Goal: Information Seeking & Learning: Learn about a topic

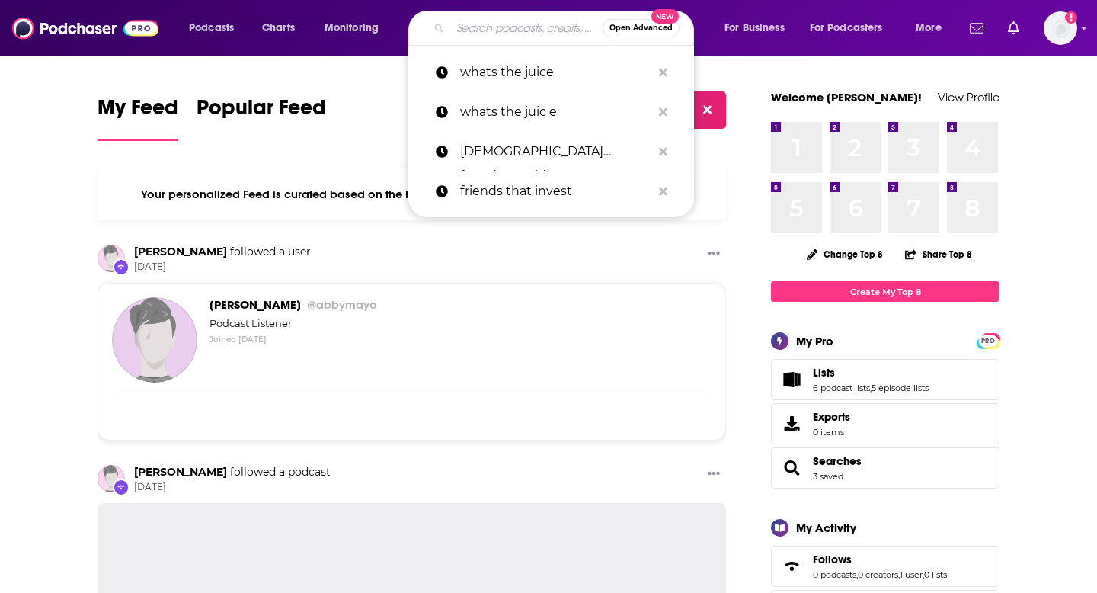
click at [510, 26] on input "Search podcasts, credits, & more..." at bounding box center [526, 28] width 152 height 24
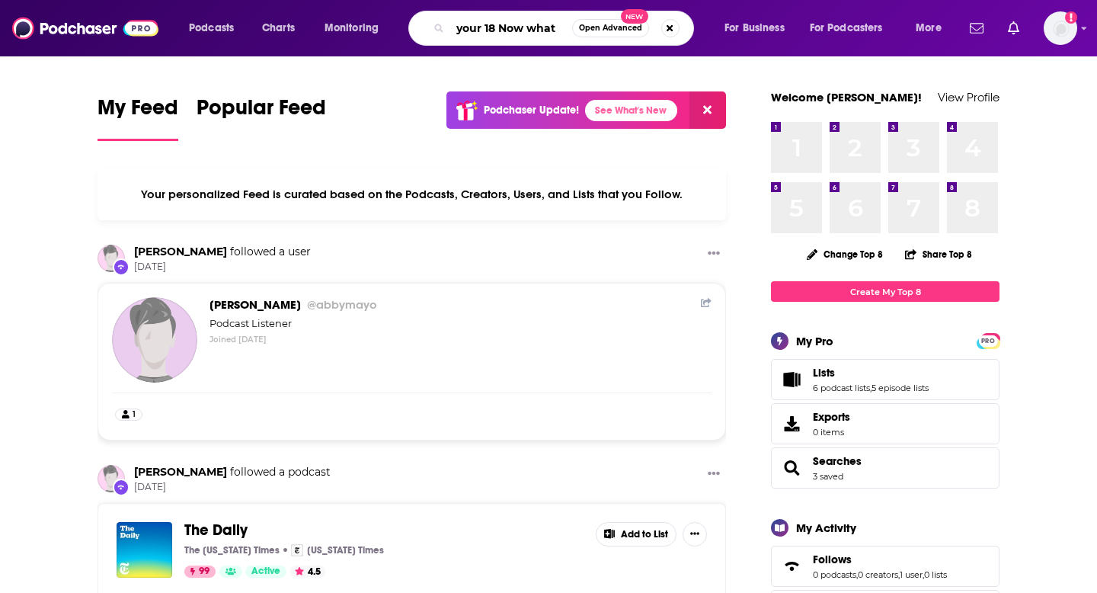
type input "your 18 Now what"
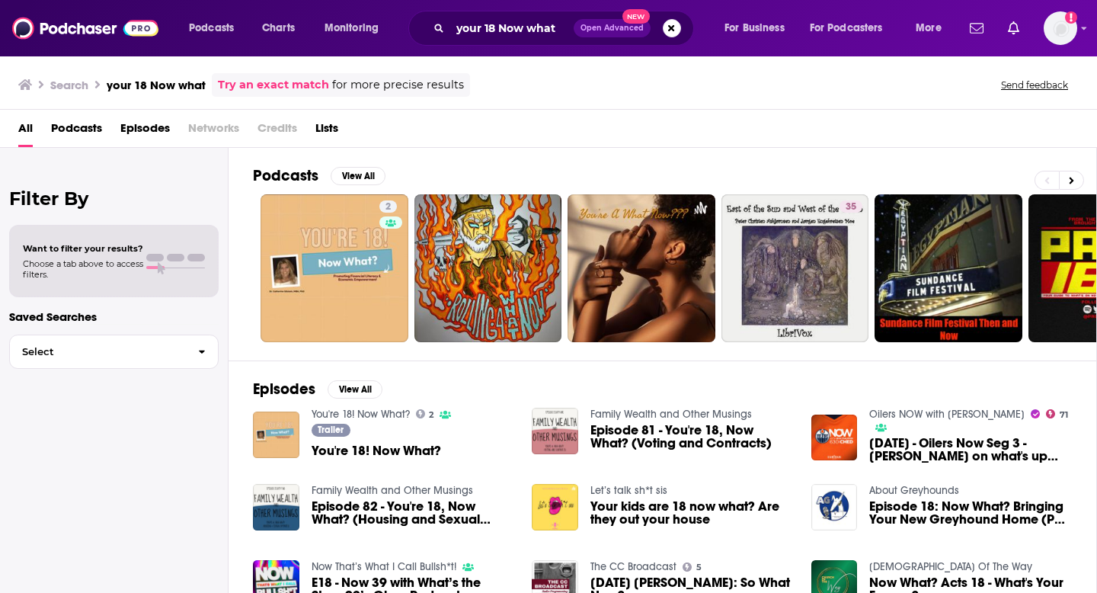
click at [322, 412] on link "You're 18! Now What?" at bounding box center [361, 414] width 98 height 13
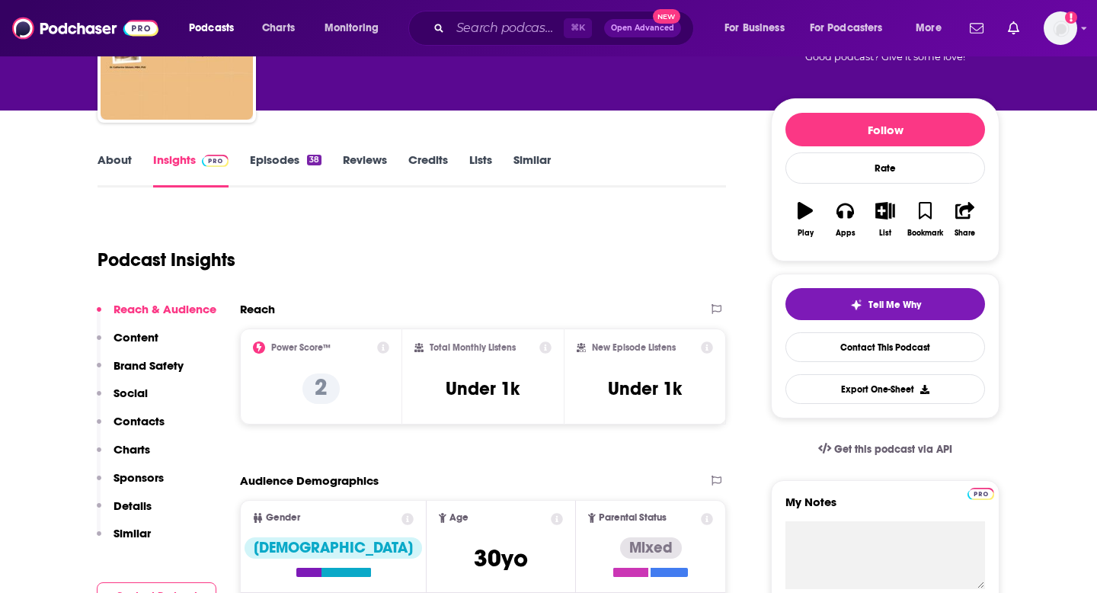
scroll to position [154, 0]
